Goal: Use online tool/utility: Utilize a website feature to perform a specific function

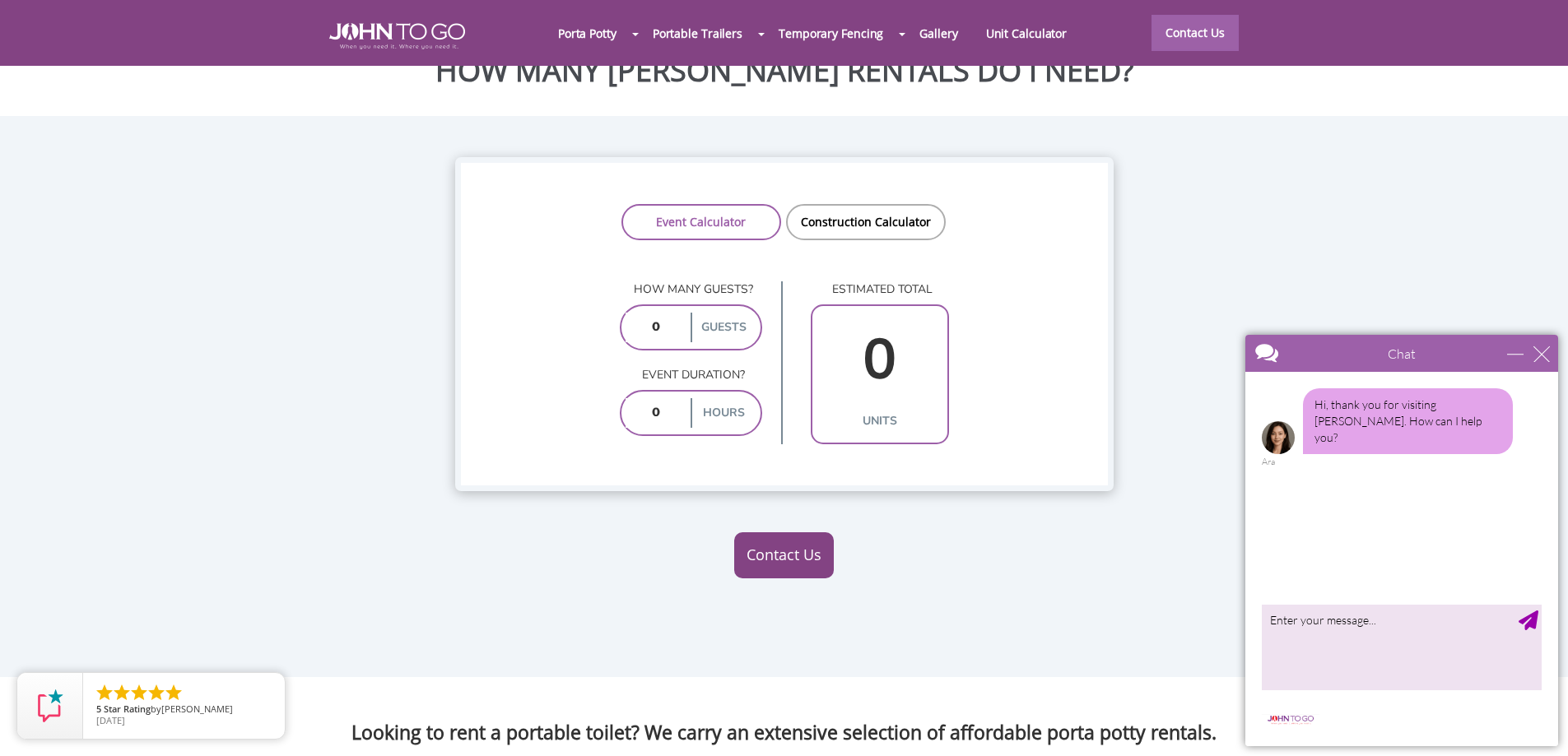
scroll to position [1316, 0]
drag, startPoint x: 672, startPoint y: 294, endPoint x: 625, endPoint y: 292, distance: 47.0
click at [625, 305] on div "guests" at bounding box center [691, 327] width 143 height 46
type input "100"
drag, startPoint x: 660, startPoint y: 381, endPoint x: 648, endPoint y: 384, distance: 12.4
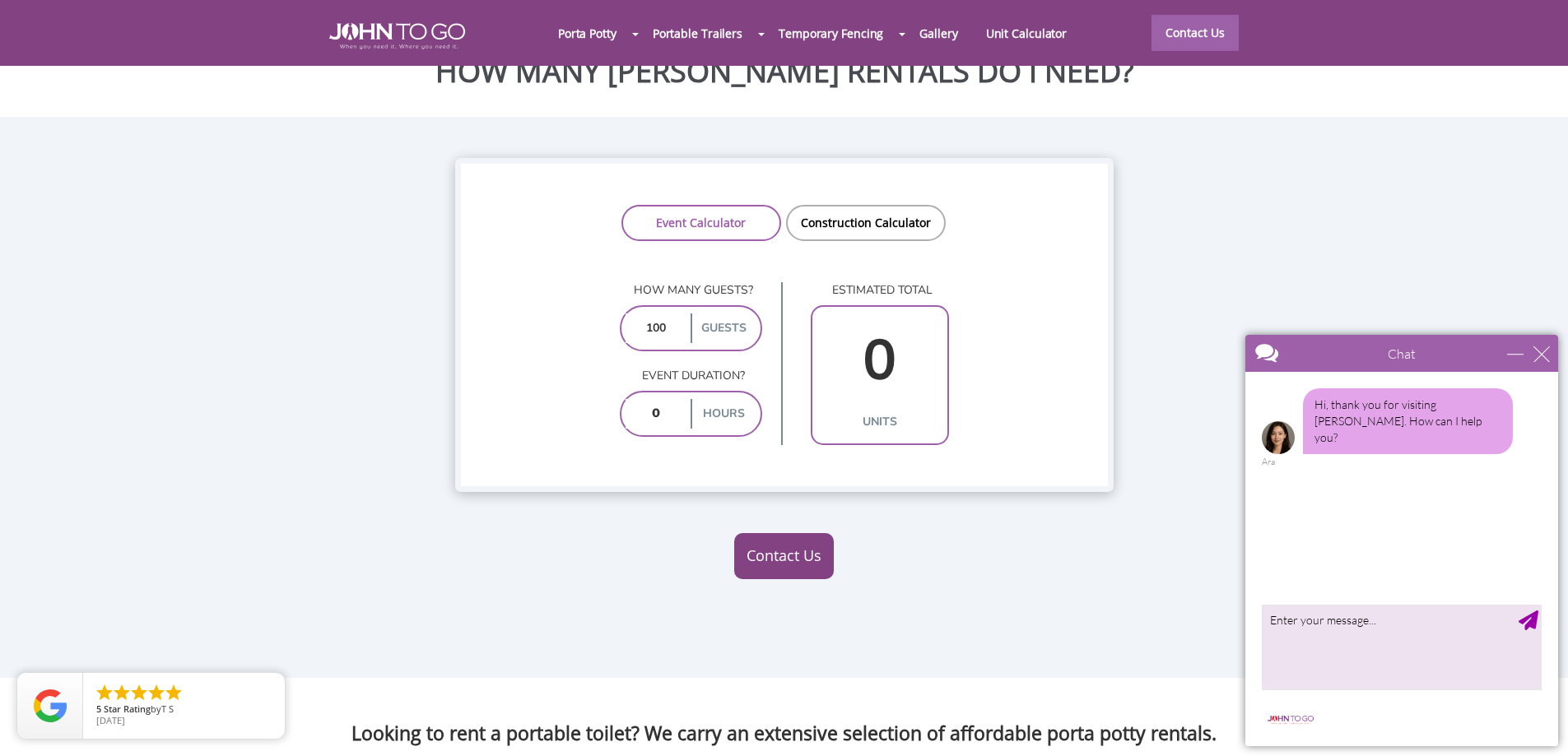
click at [655, 399] on input "number" at bounding box center [656, 413] width 61 height 30
type input "8"
type input "3"
type input "8"
click at [872, 205] on link "Construction Calculator" at bounding box center [866, 223] width 160 height 36
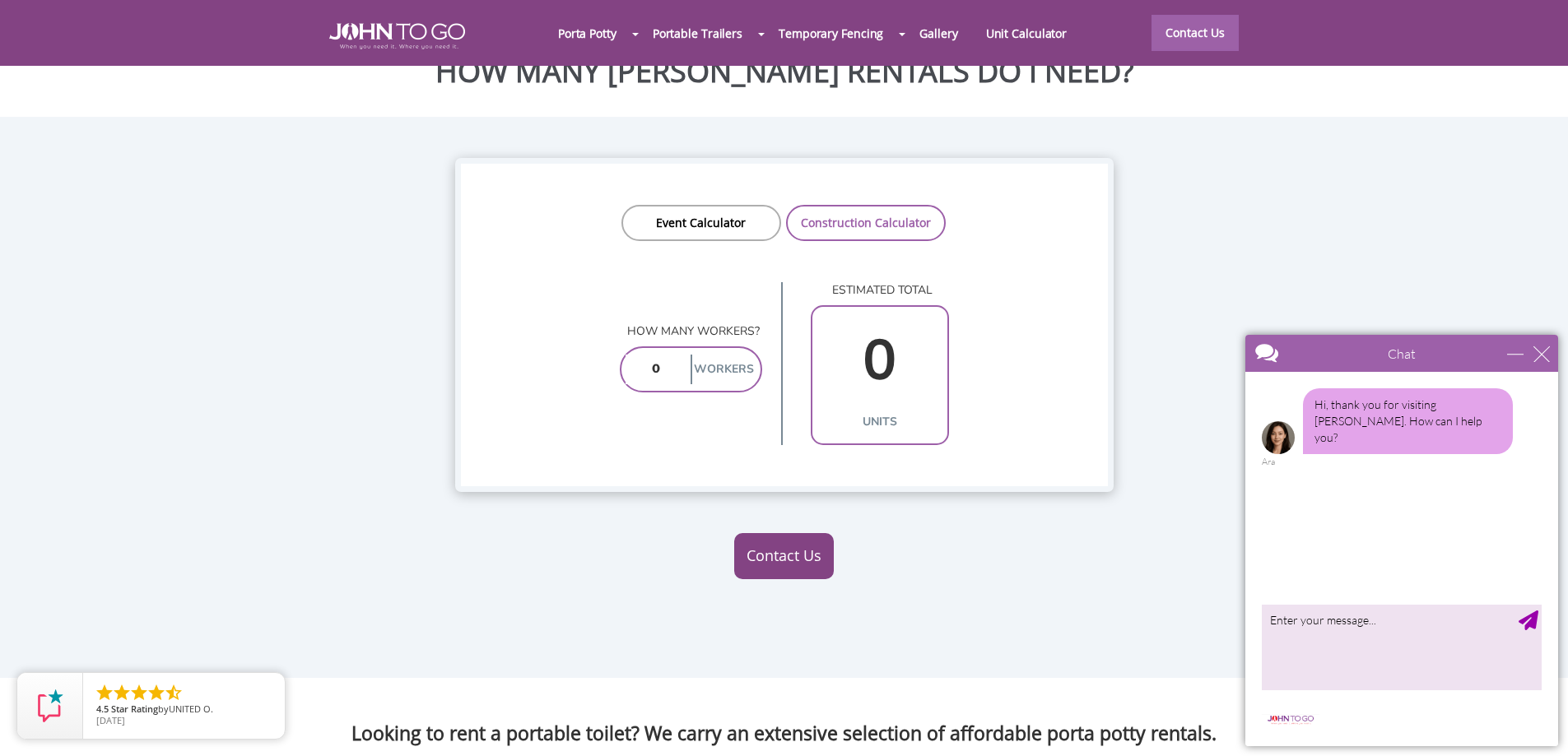
click at [672, 355] on input "number" at bounding box center [656, 369] width 61 height 30
type input "1"
type input "15"
type input "2"
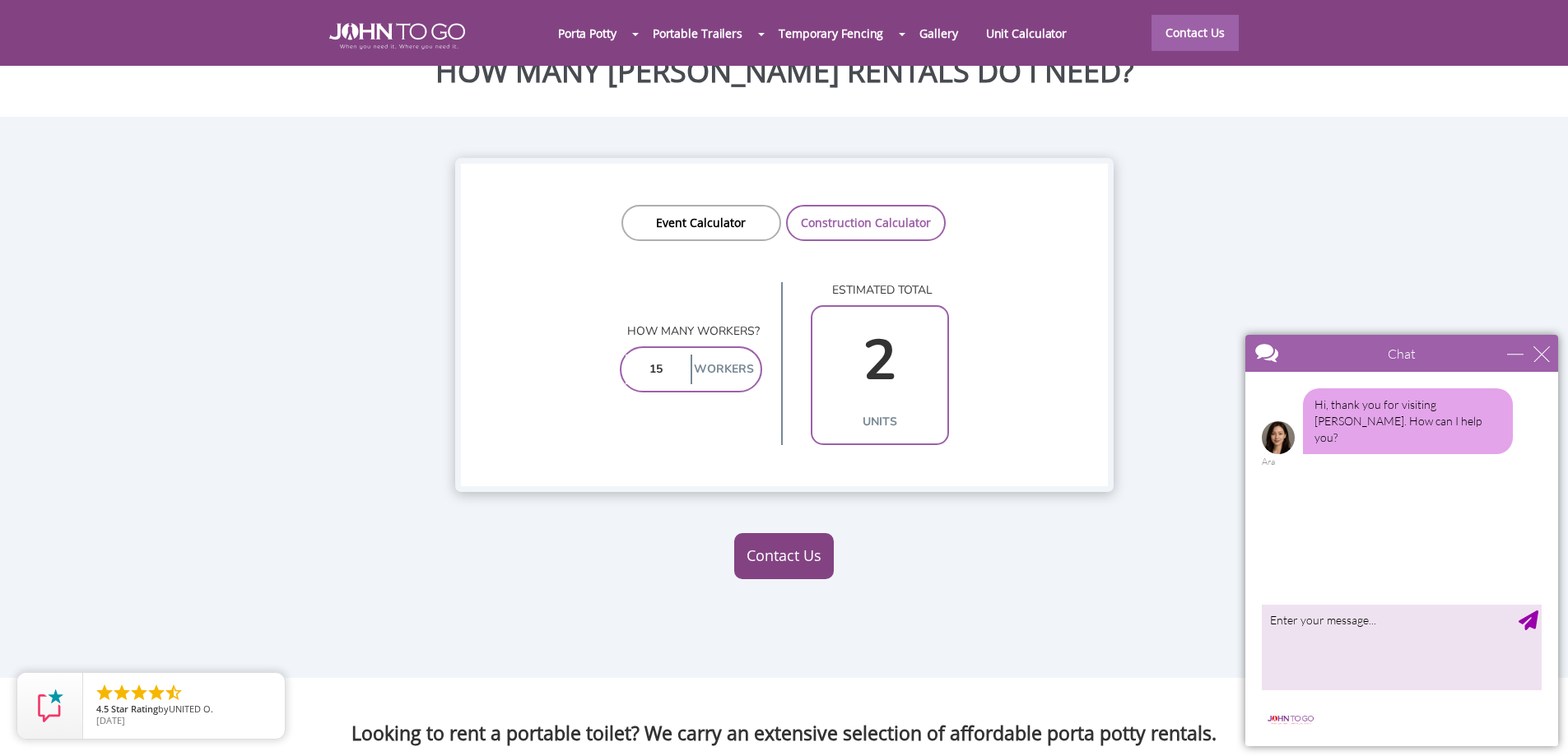
type input "15"
click at [1536, 350] on div "close" at bounding box center [1542, 354] width 16 height 16
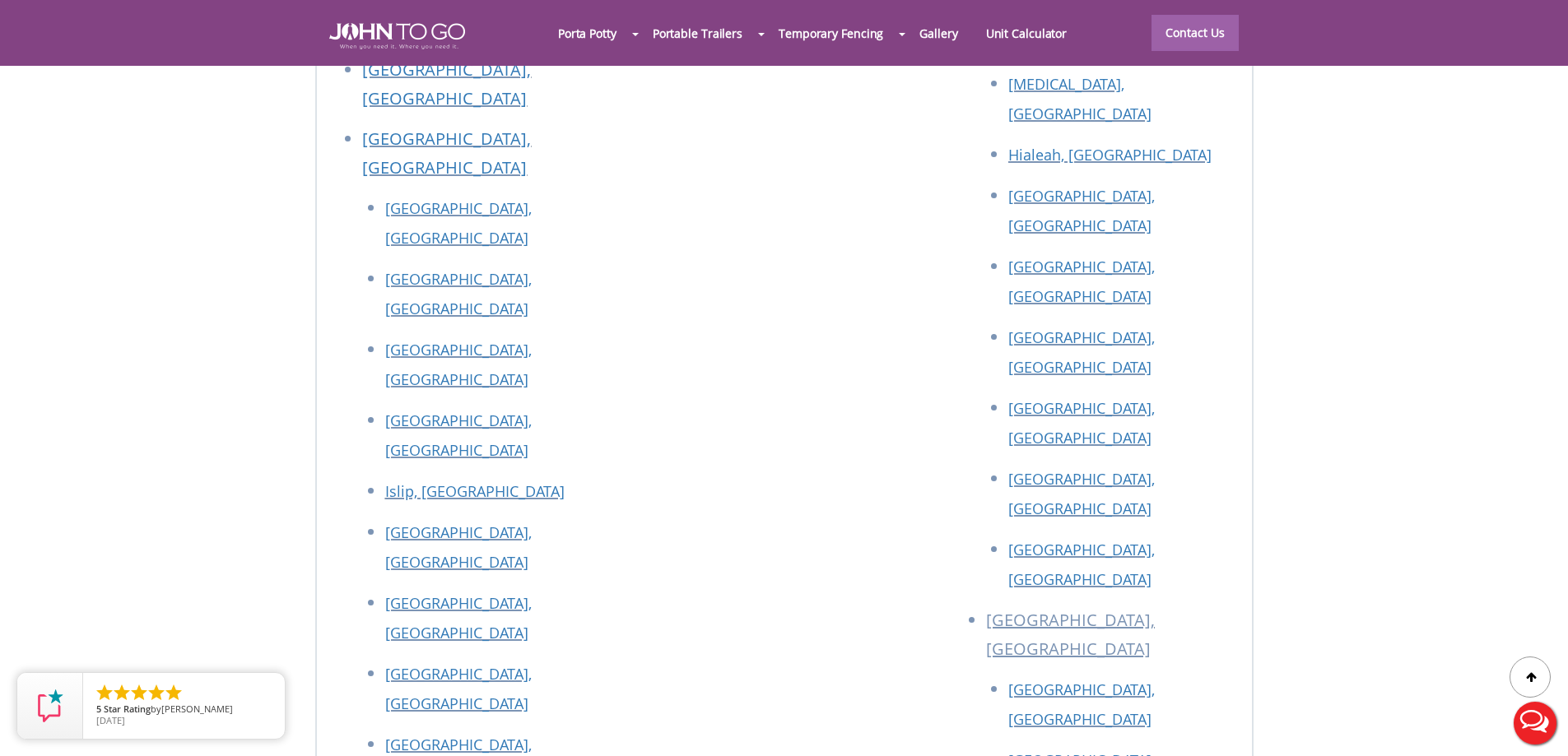
scroll to position [7228, 0]
